Goal: Entertainment & Leisure: Browse casually

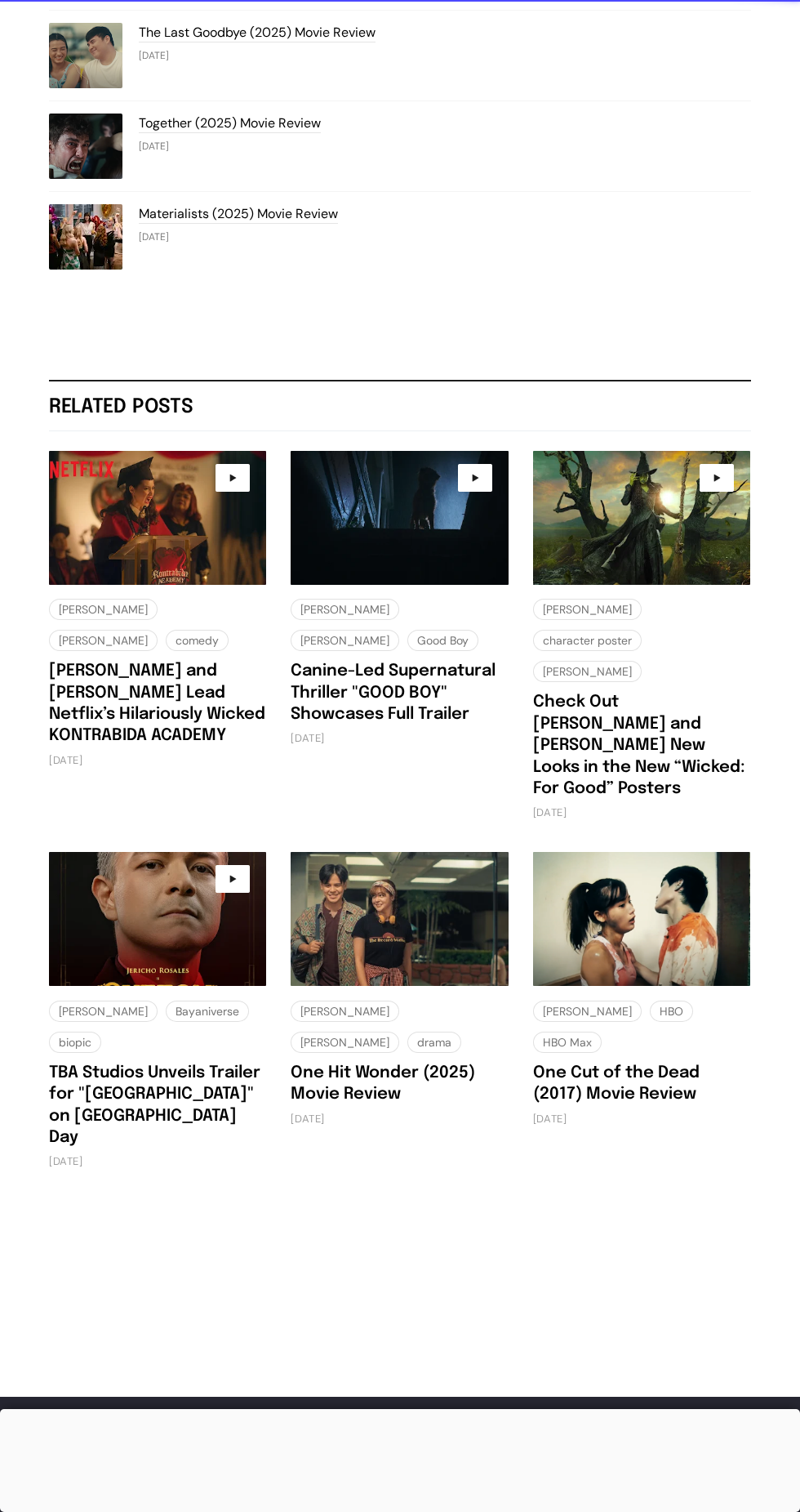
scroll to position [4237, 0]
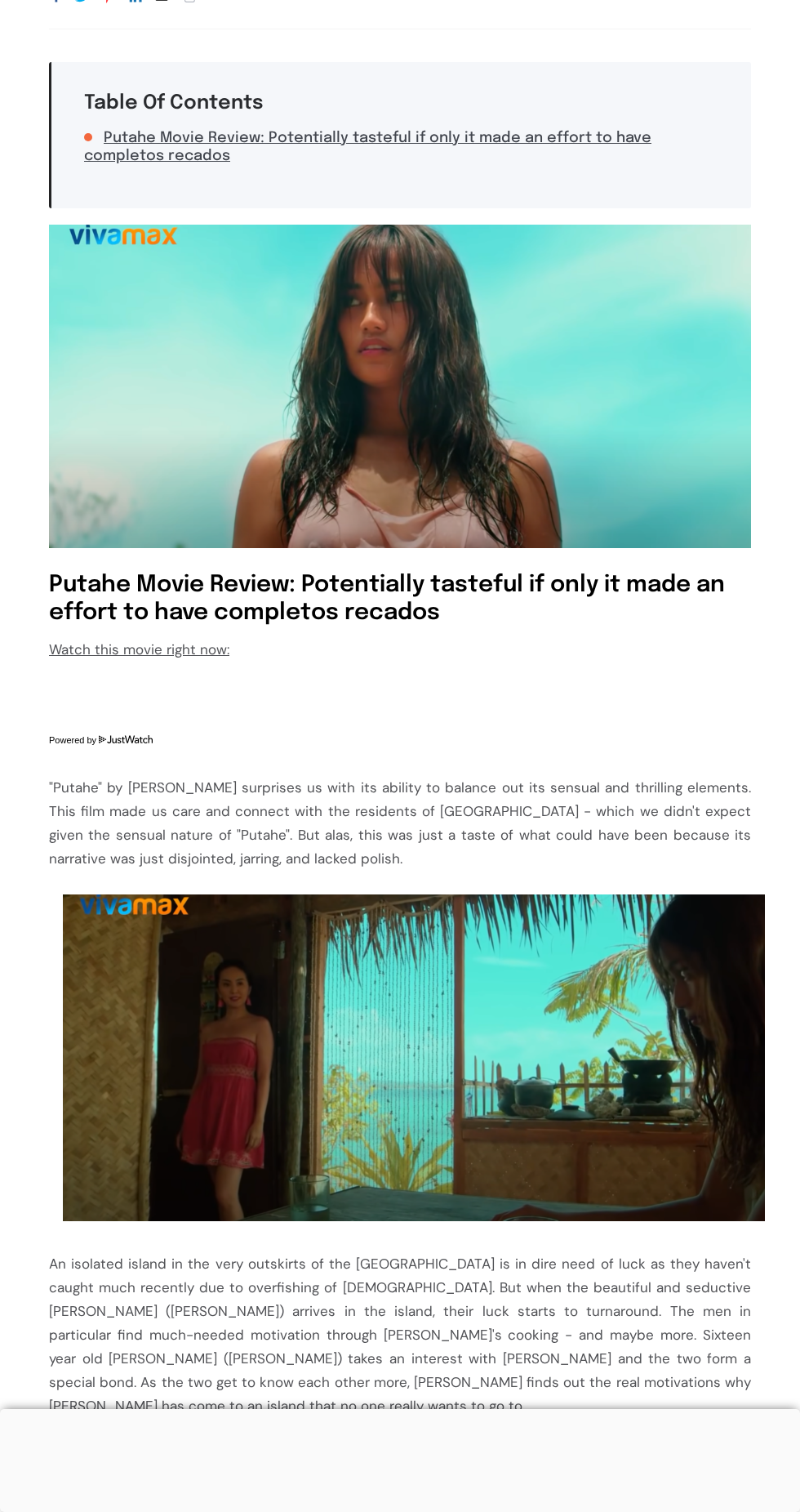
scroll to position [234, 0]
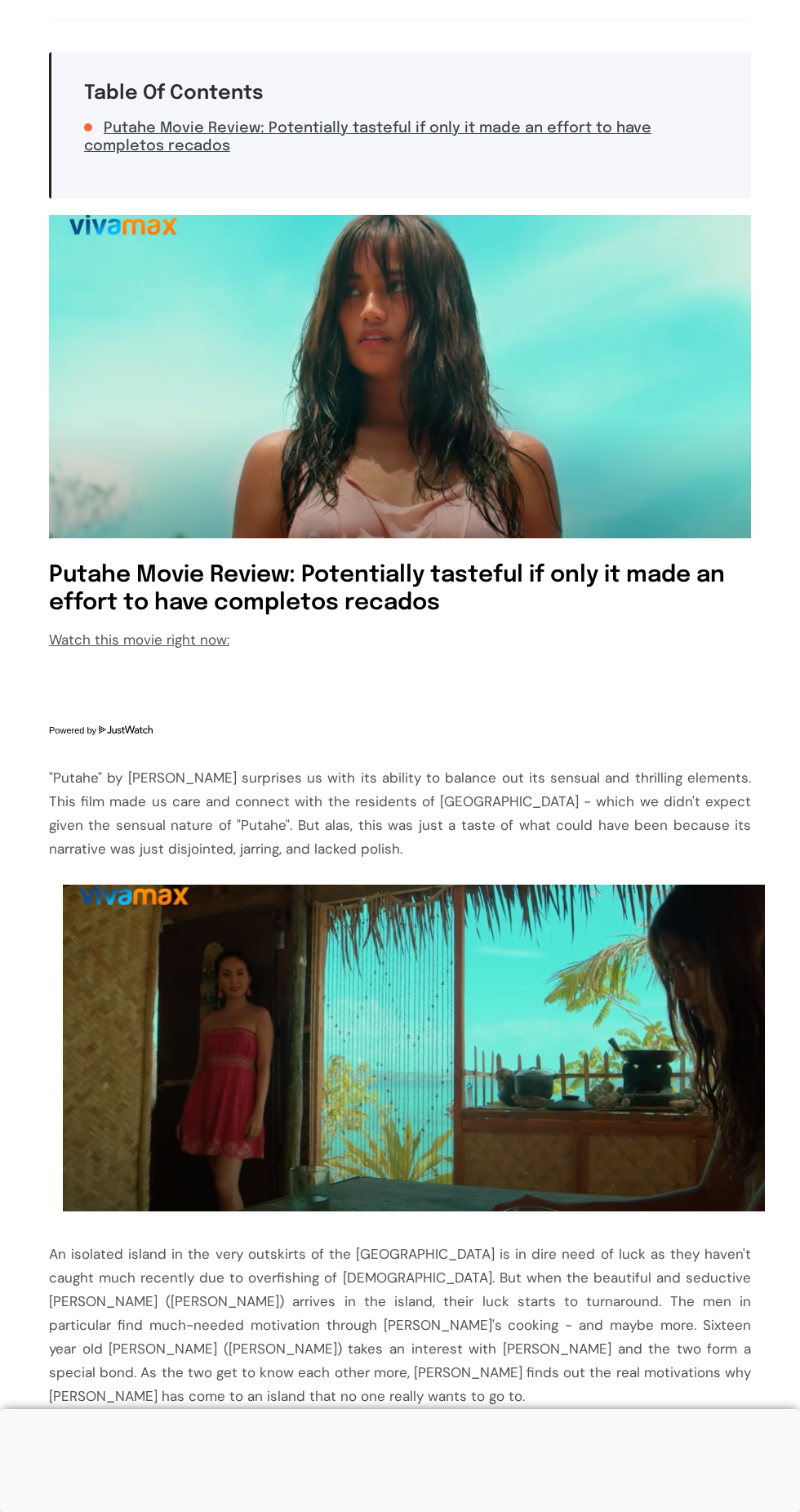
click at [622, 1037] on img at bounding box center [414, 1048] width 703 height 327
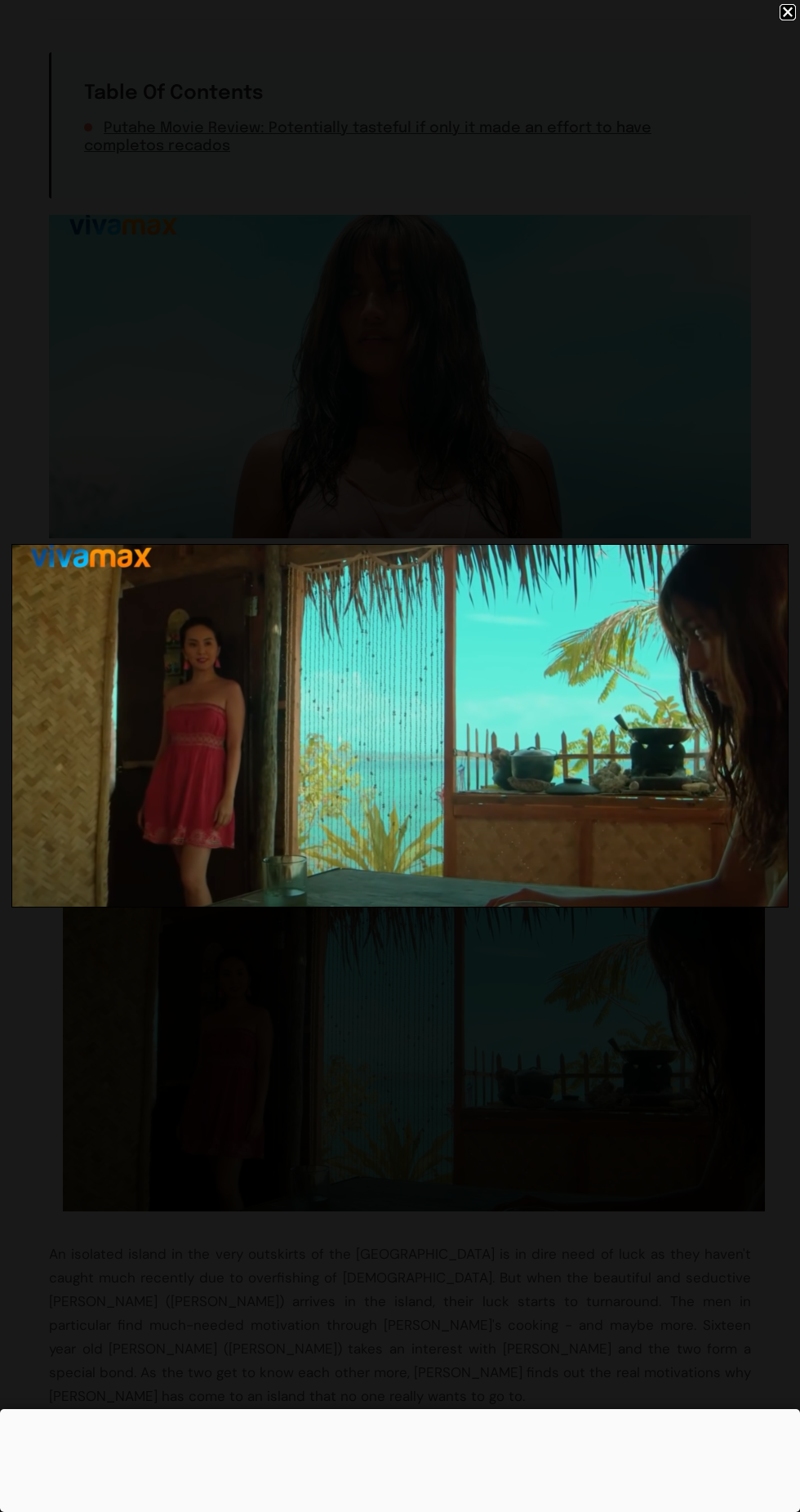
click at [114, 754] on img at bounding box center [399, 726] width 775 height 362
click at [92, 740] on img at bounding box center [399, 726] width 775 height 362
click at [75, 734] on img at bounding box center [399, 726] width 775 height 362
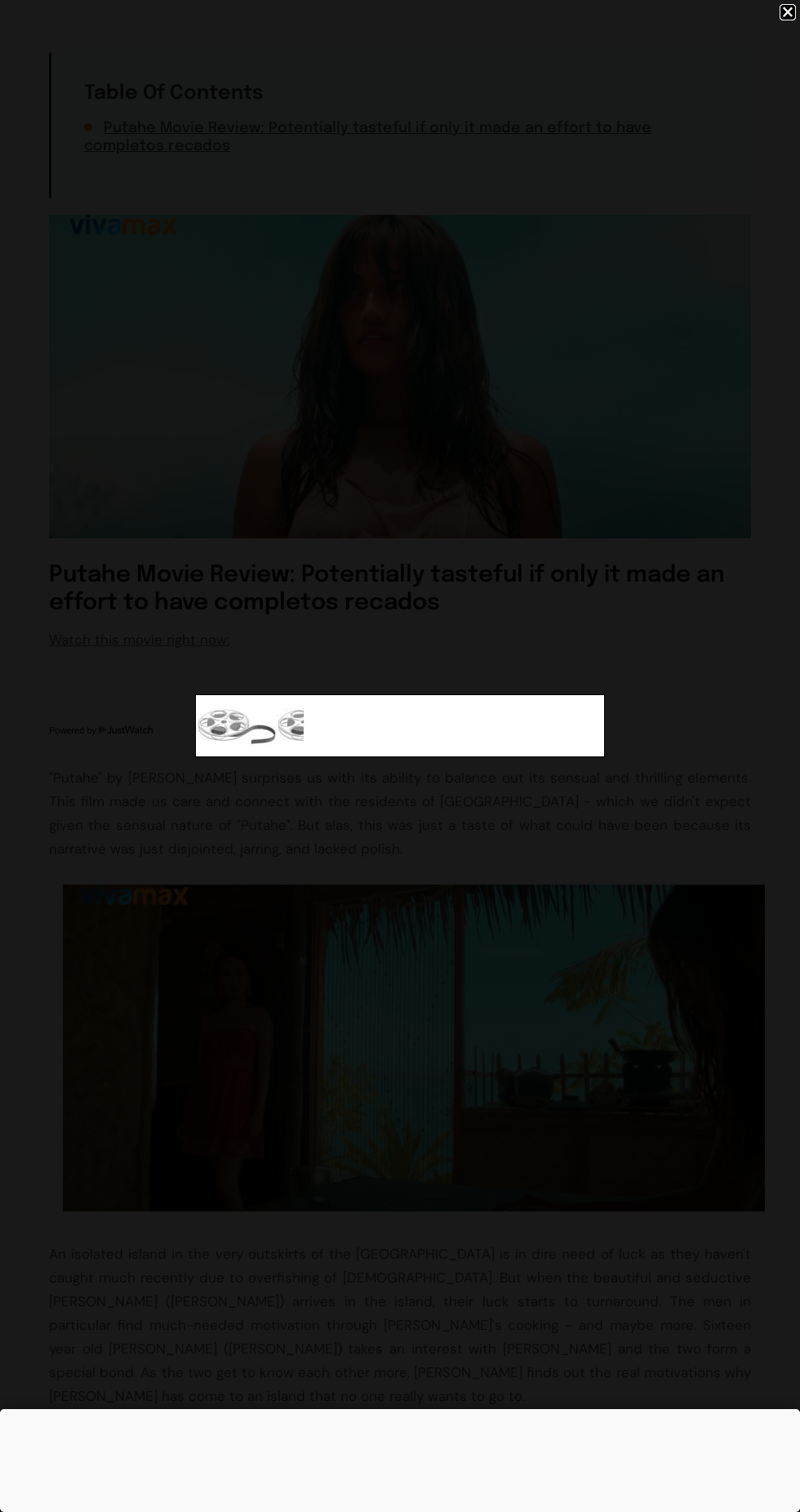
click at [112, 994] on div at bounding box center [400, 726] width 800 height 1452
